Goal: Task Accomplishment & Management: Manage account settings

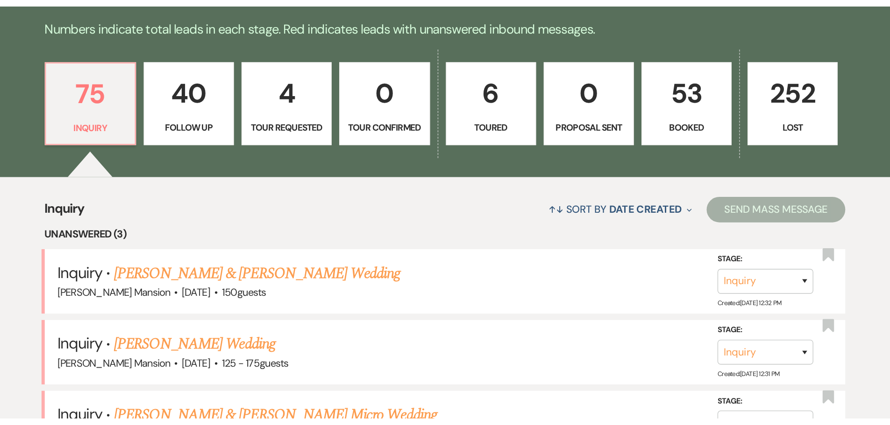
scroll to position [234, 0]
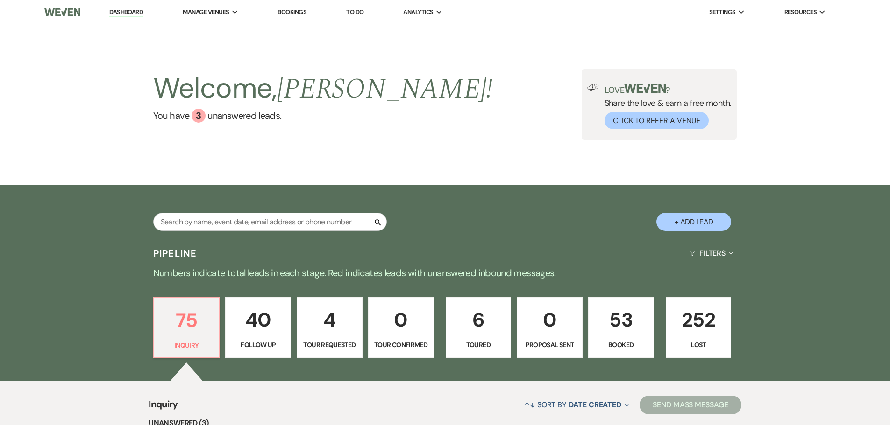
click at [136, 11] on link "Dashboard" at bounding box center [126, 12] width 34 height 9
click at [618, 333] on p "53" at bounding box center [621, 319] width 54 height 31
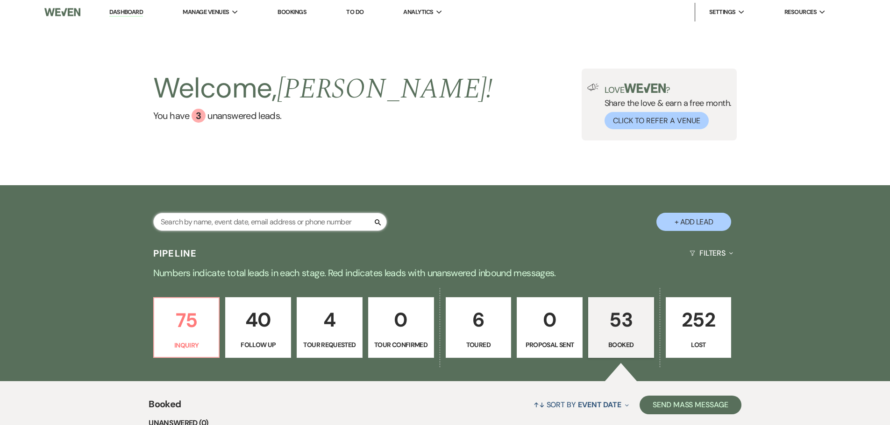
click at [226, 217] on input "text" at bounding box center [270, 222] width 234 height 18
type input "ocy"
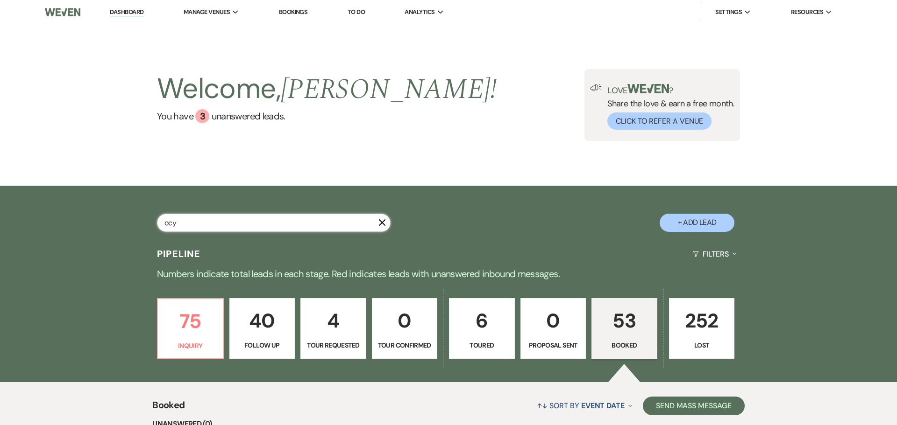
select select "9"
select select "8"
select select "5"
select select "8"
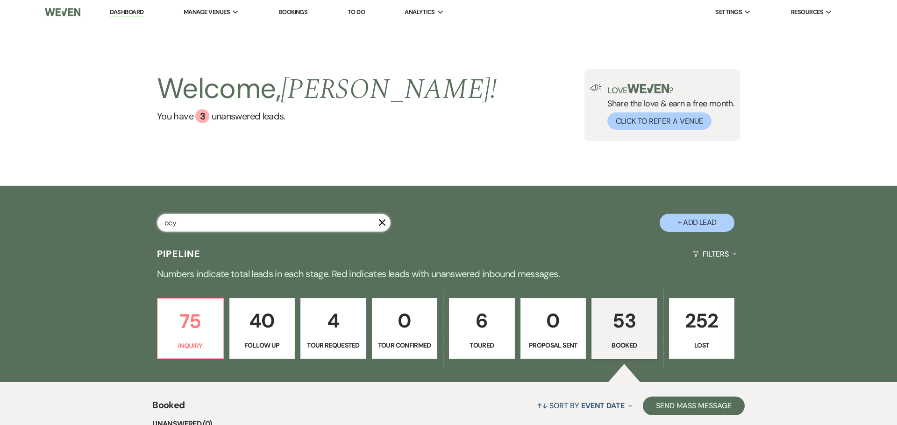
select select "6"
select select "8"
select select "5"
select select "8"
select select "10"
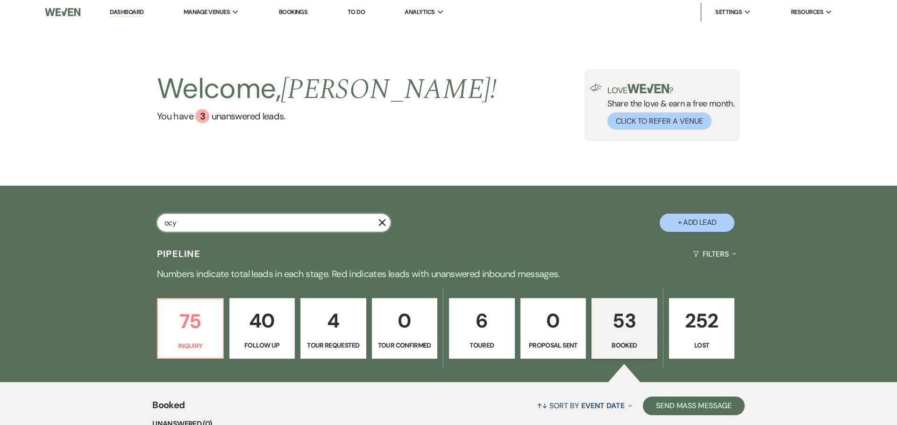
select select "8"
select select "5"
select select "8"
select select "5"
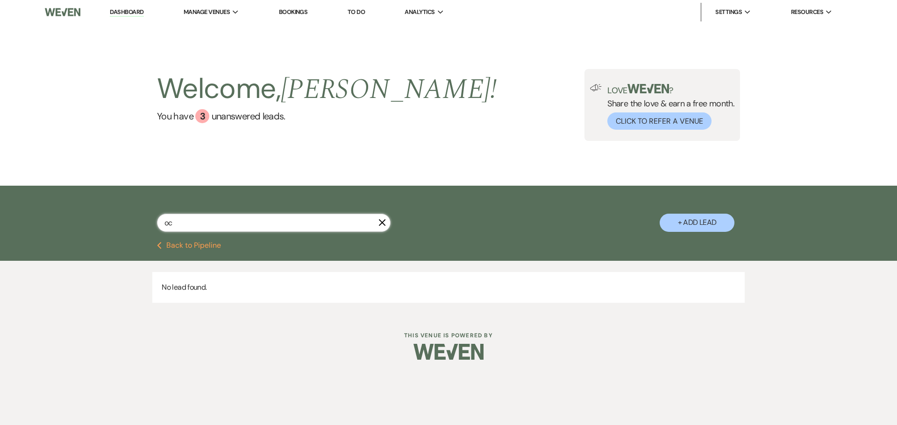
type input "o"
click at [201, 115] on div "3" at bounding box center [202, 116] width 14 height 14
click at [214, 221] on input "text" at bounding box center [274, 223] width 234 height 18
click at [220, 227] on input "text" at bounding box center [274, 223] width 234 height 18
click at [373, 225] on input "text" at bounding box center [274, 223] width 234 height 18
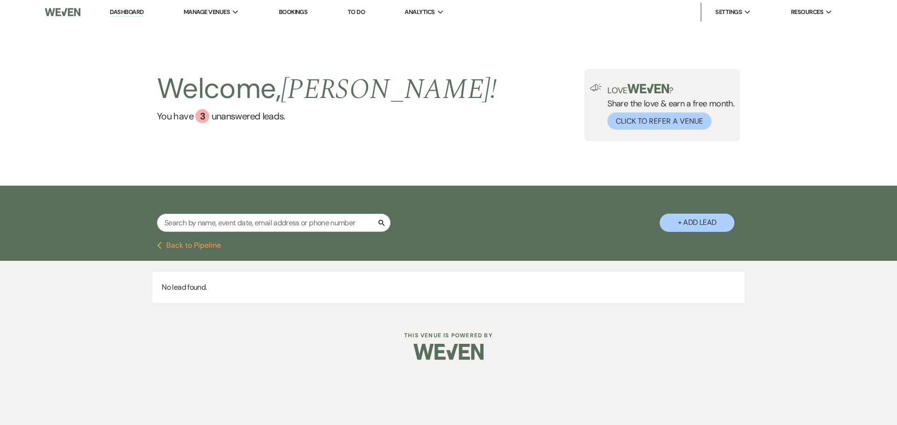
click at [139, 13] on link "Dashboard" at bounding box center [127, 12] width 34 height 9
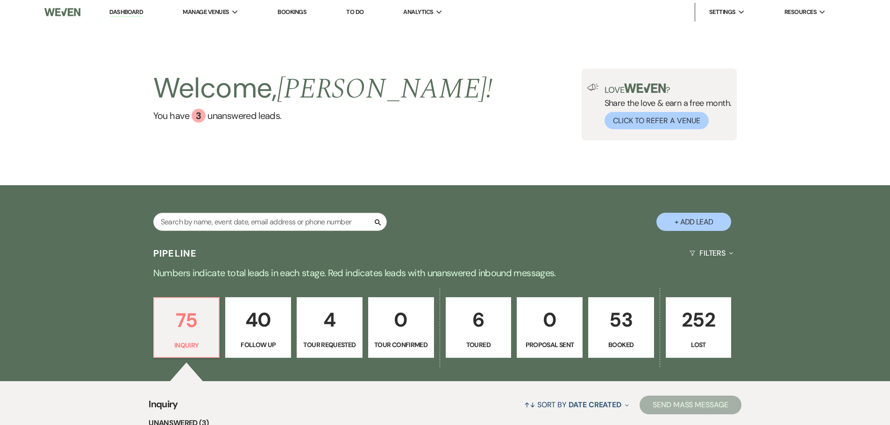
click at [619, 322] on p "53" at bounding box center [621, 319] width 54 height 31
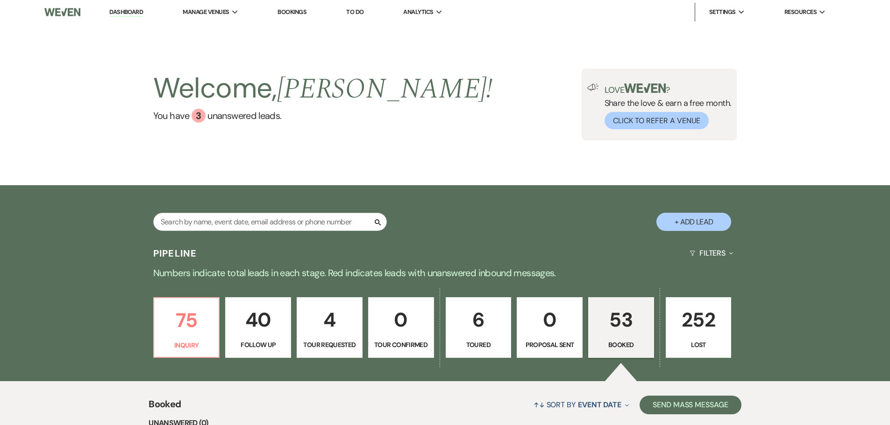
click at [617, 321] on p "53" at bounding box center [621, 319] width 54 height 31
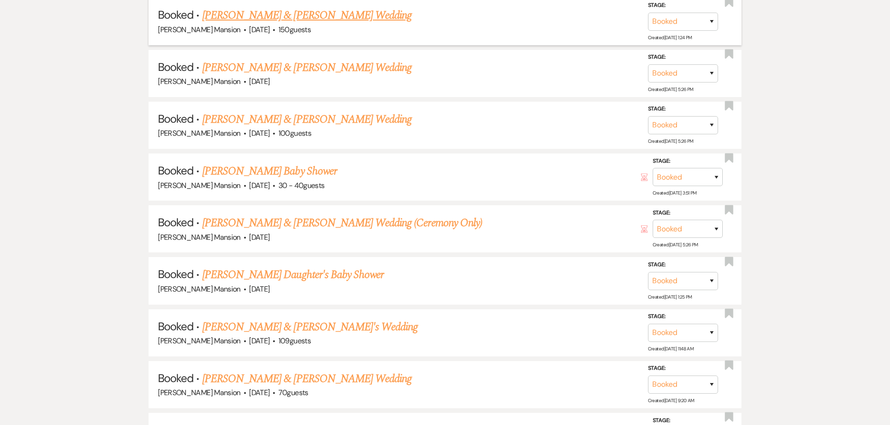
scroll to position [654, 0]
click at [241, 325] on link "Anthony Piltzecker & Fiance's Wedding" at bounding box center [310, 326] width 216 height 17
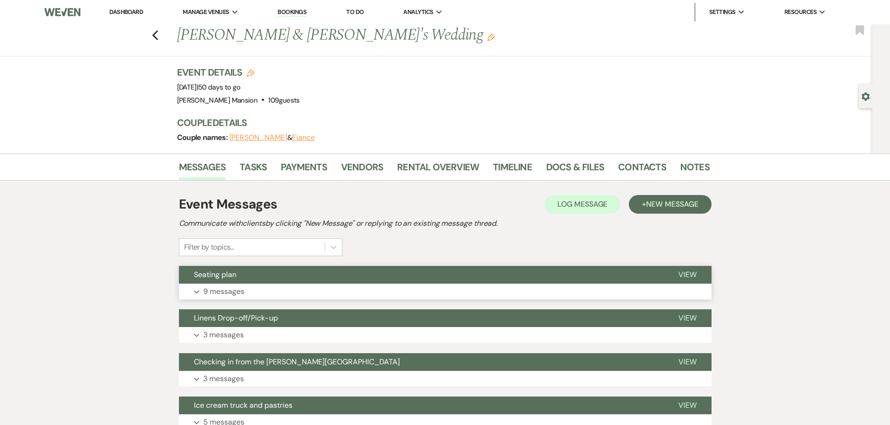
click at [228, 290] on p "9 messages" at bounding box center [223, 292] width 41 height 12
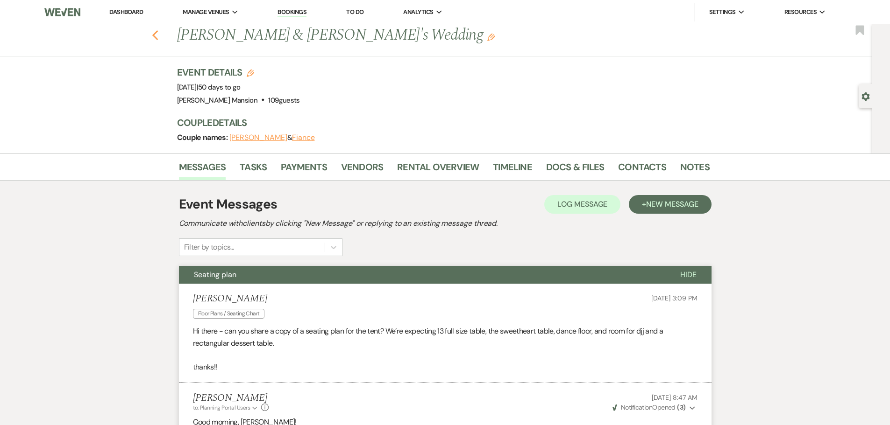
click at [158, 32] on icon "Previous" at bounding box center [155, 35] width 7 height 11
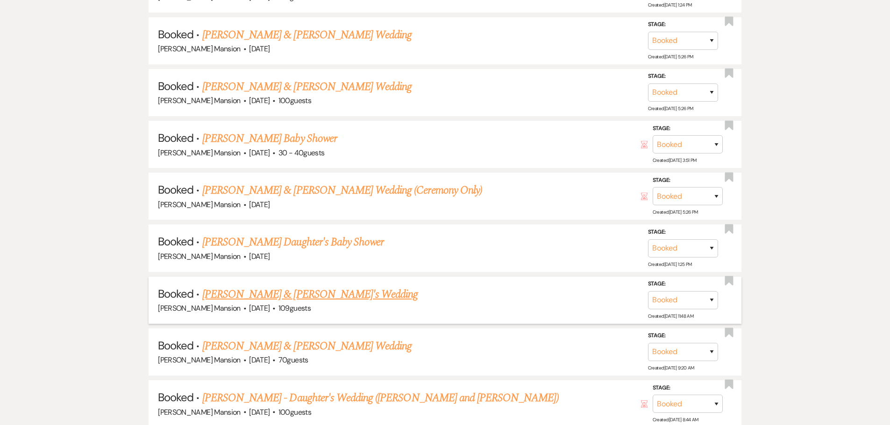
scroll to position [701, 0]
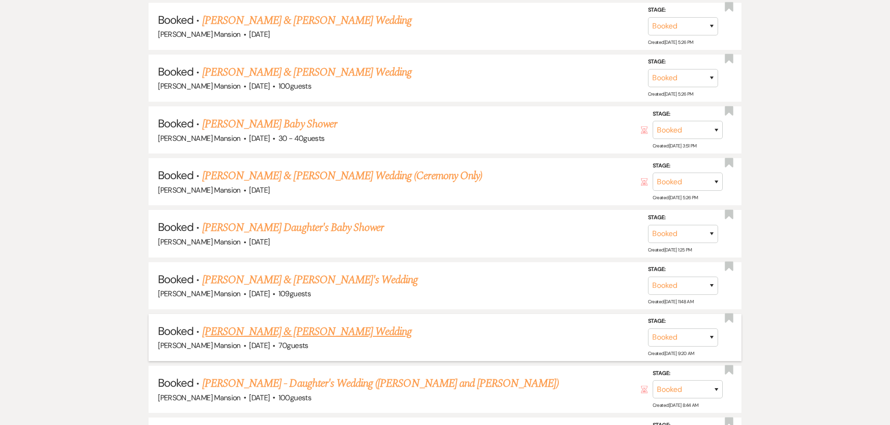
click at [331, 332] on link "Tina Cummings & Lazarus's Wedding" at bounding box center [306, 332] width 209 height 17
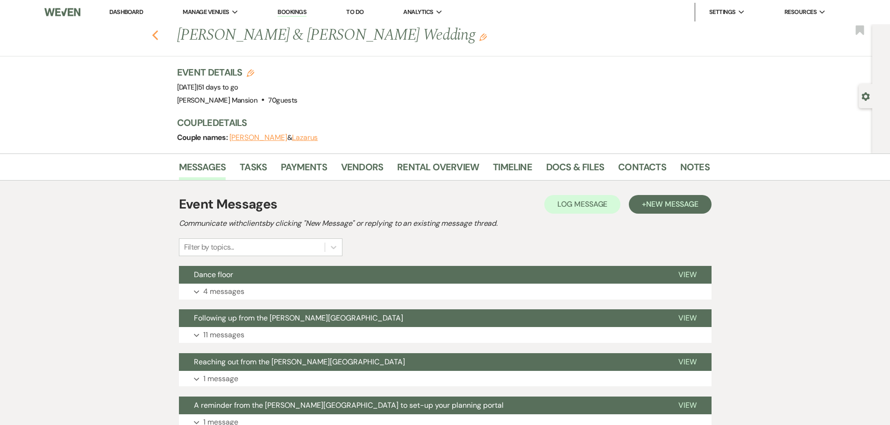
click at [158, 39] on icon "Previous" at bounding box center [155, 35] width 7 height 11
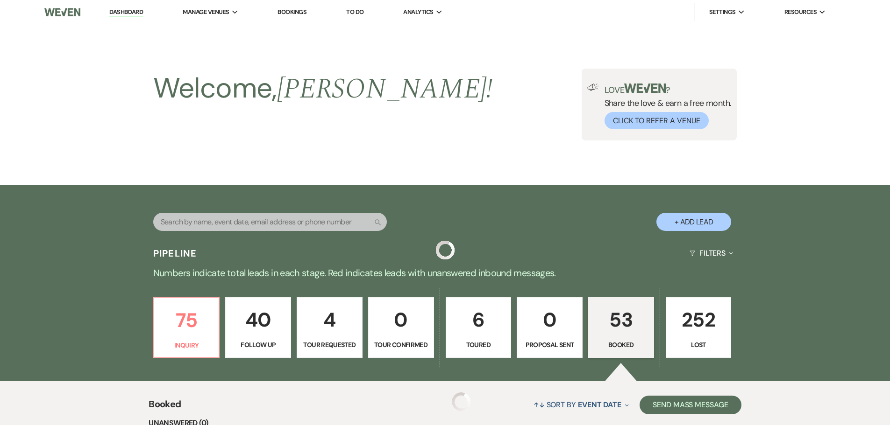
scroll to position [701, 0]
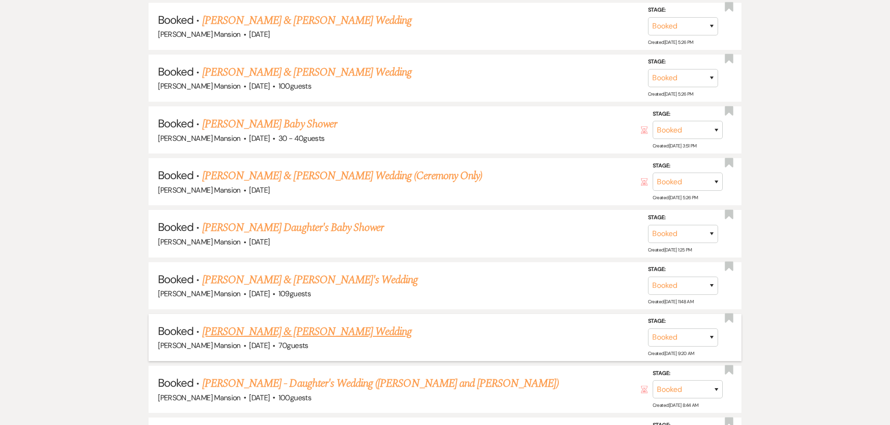
click at [320, 332] on link "Tina Cummings & Lazarus's Wedding" at bounding box center [306, 332] width 209 height 17
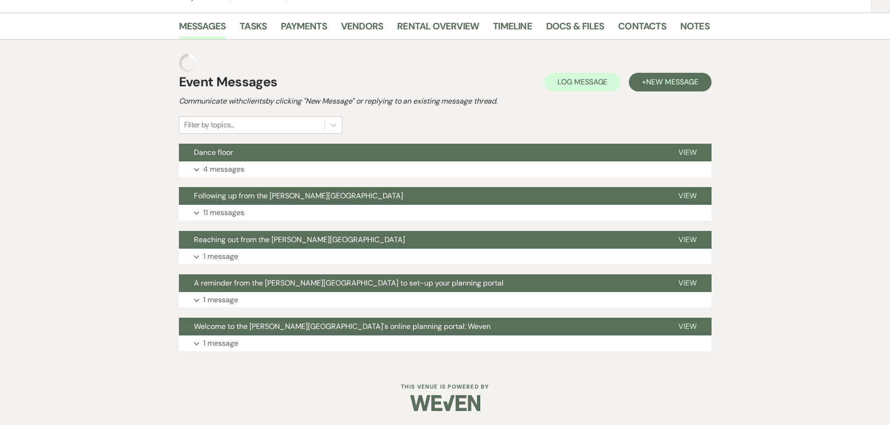
scroll to position [122, 0]
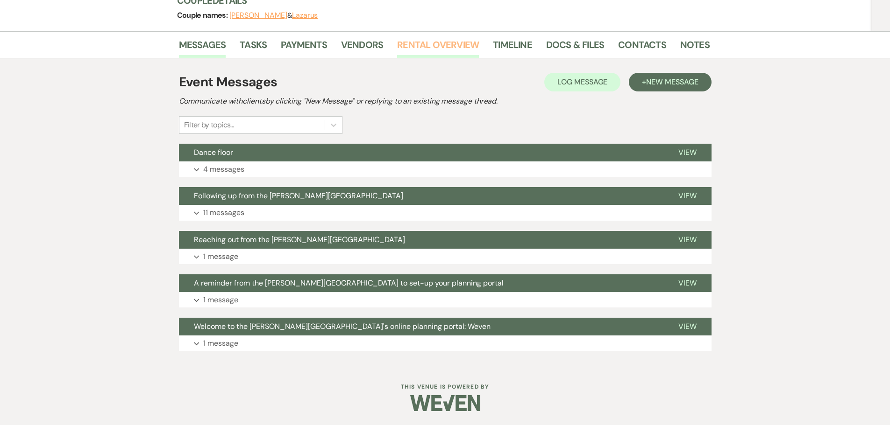
click at [423, 44] on link "Rental Overview" at bounding box center [438, 47] width 82 height 21
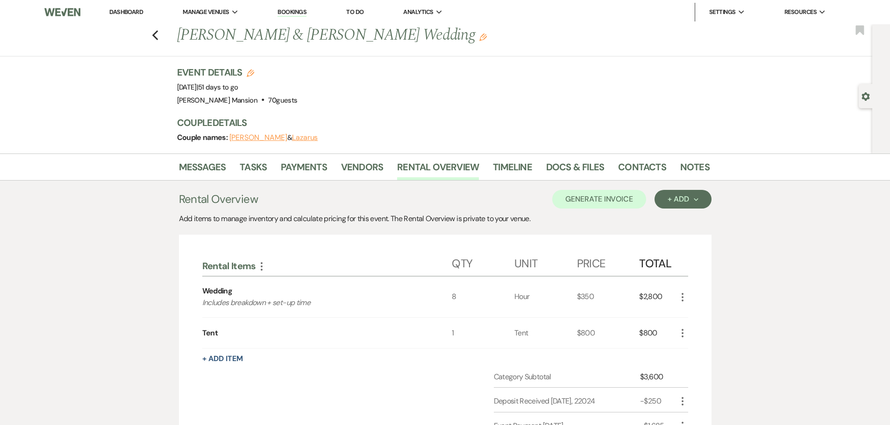
click at [289, 323] on div "Tent" at bounding box center [327, 333] width 250 height 30
